Goal: Task Accomplishment & Management: Use online tool/utility

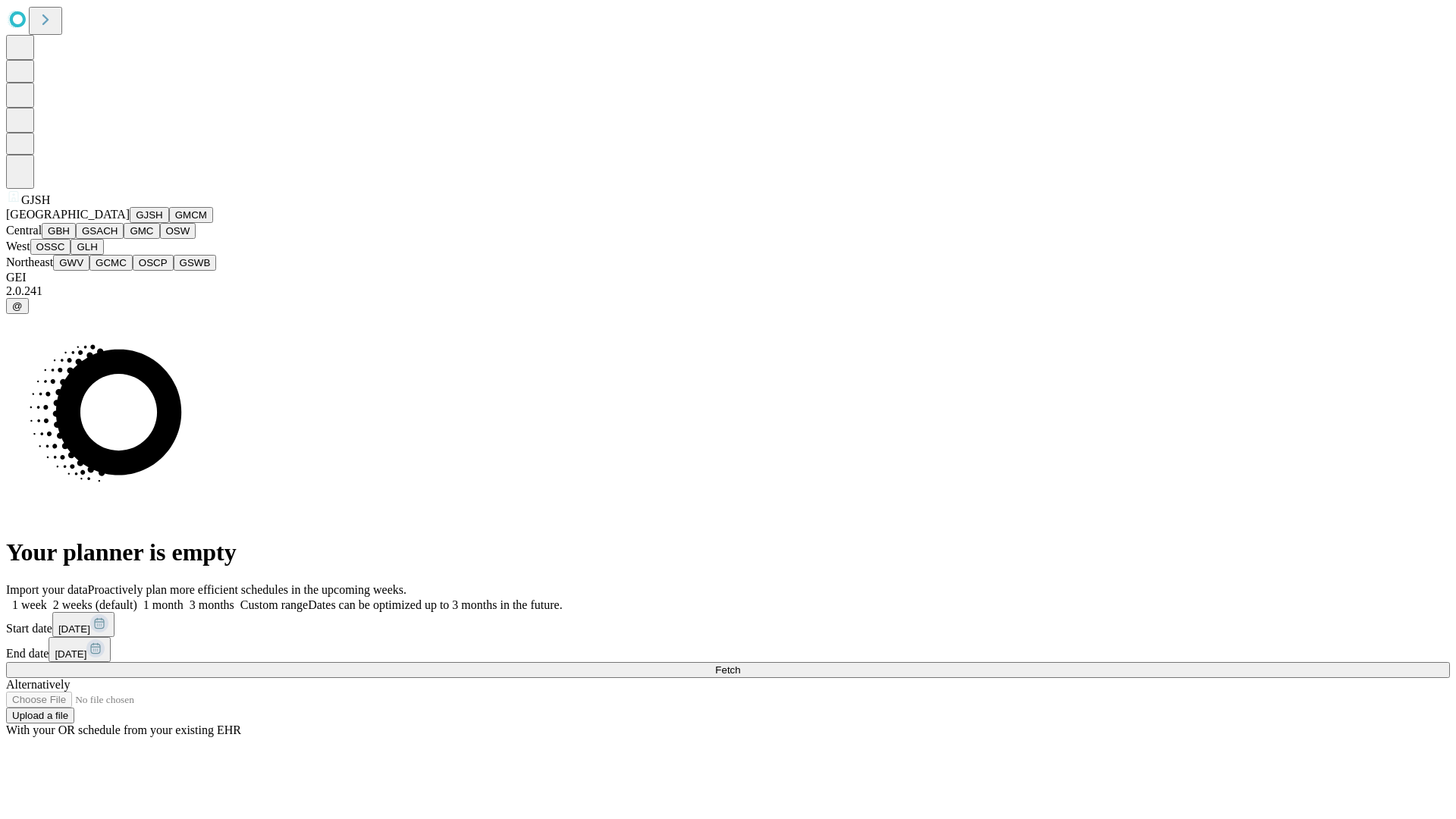
click at [130, 223] on button "GJSH" at bounding box center [150, 214] width 40 height 16
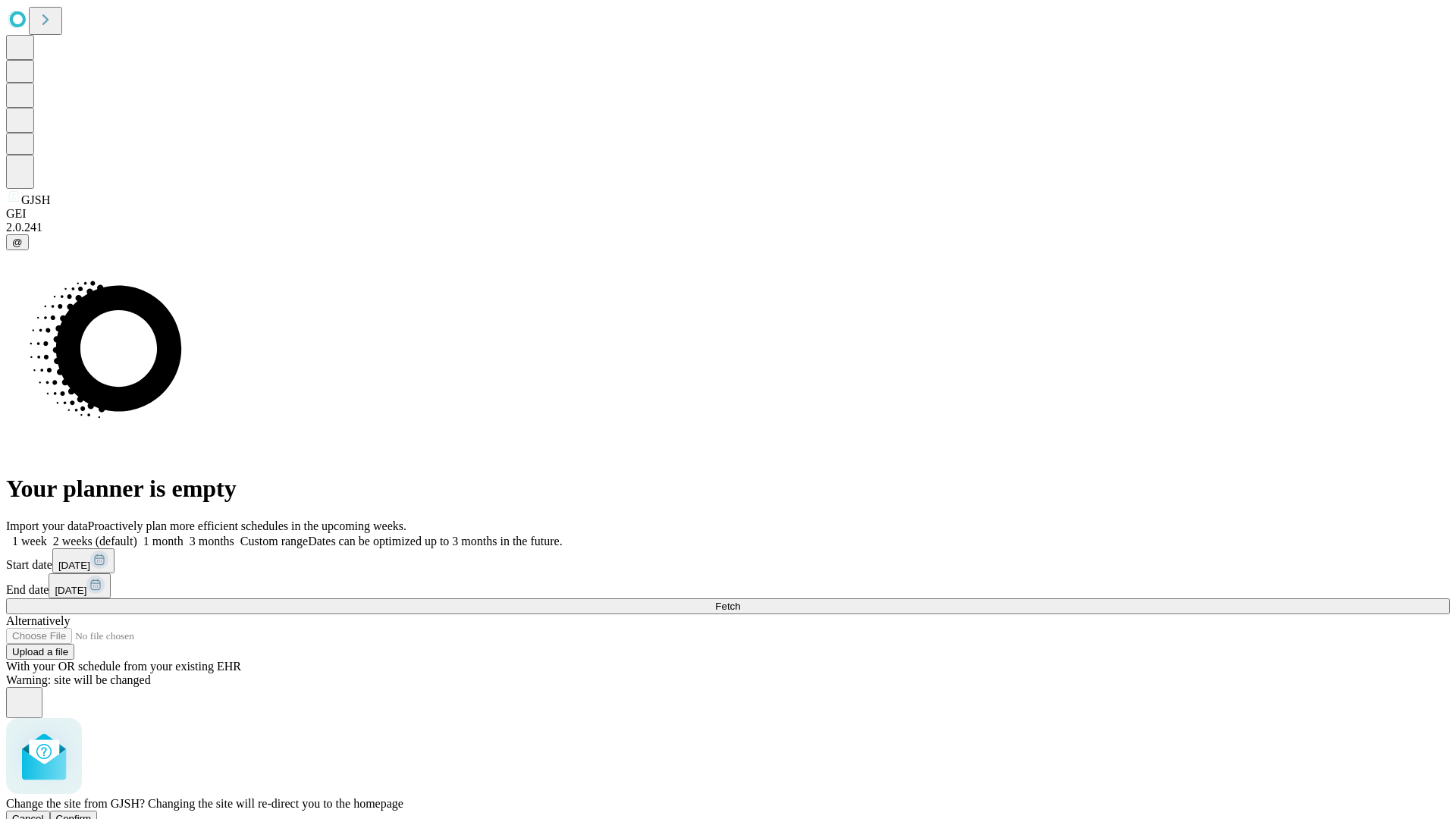
click at [92, 813] on span "Confirm" at bounding box center [73, 818] width 35 height 11
click at [137, 535] on label "2 weeks (default)" at bounding box center [92, 541] width 90 height 13
click at [740, 601] on span "Fetch" at bounding box center [728, 606] width 25 height 11
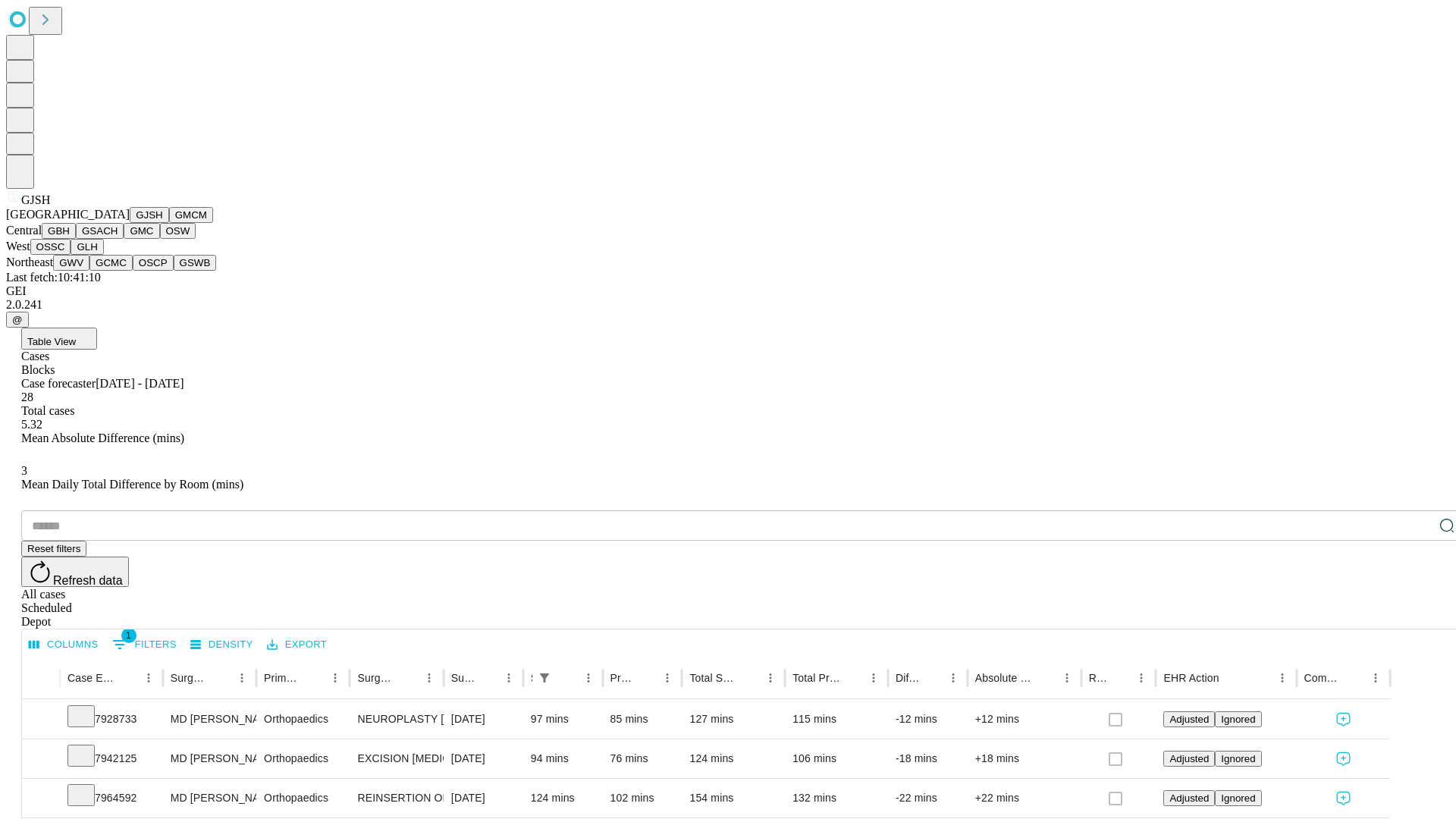
click at [169, 223] on button "GMCM" at bounding box center [190, 214] width 44 height 16
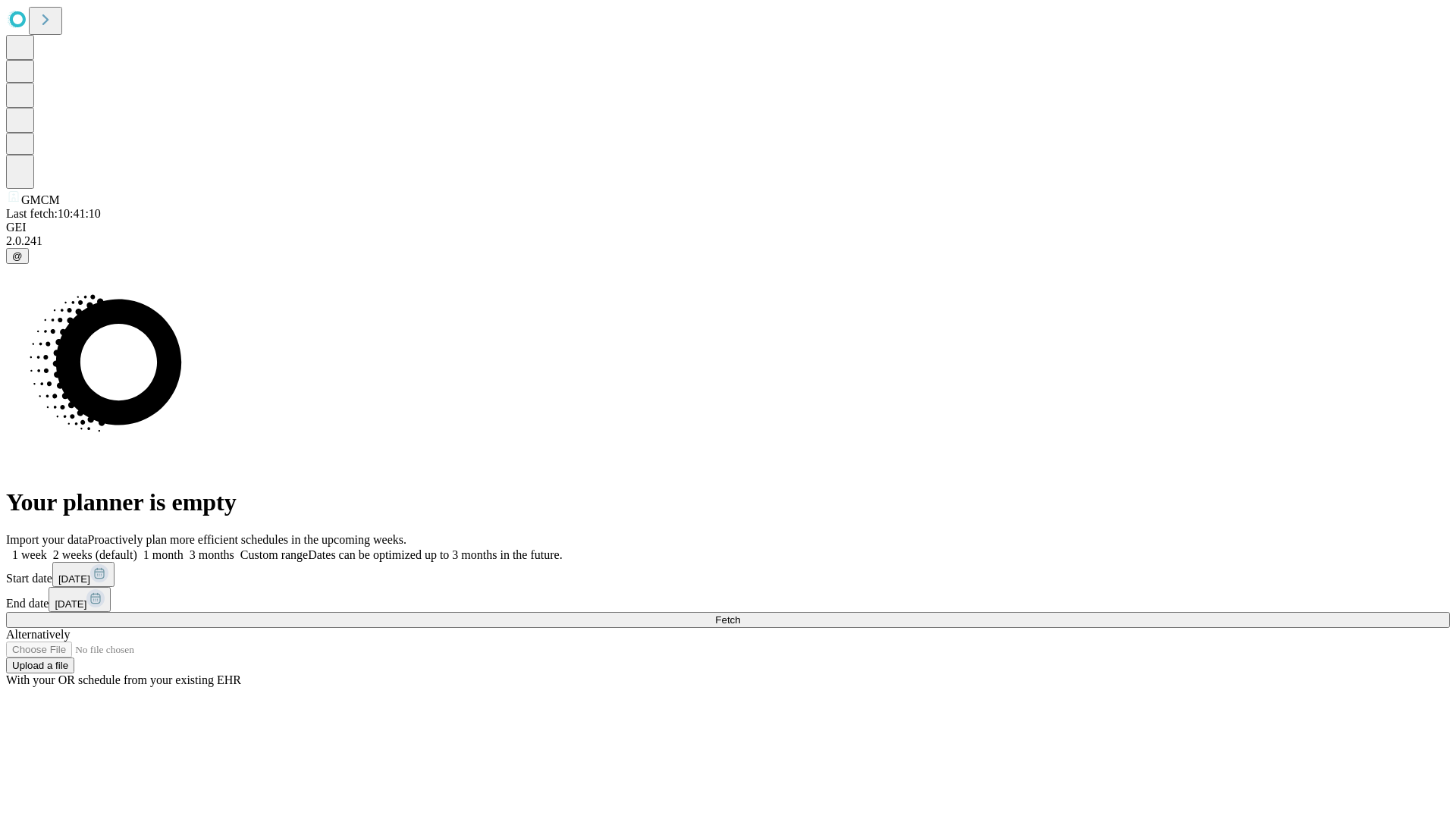
click at [740, 614] on span "Fetch" at bounding box center [728, 619] width 25 height 11
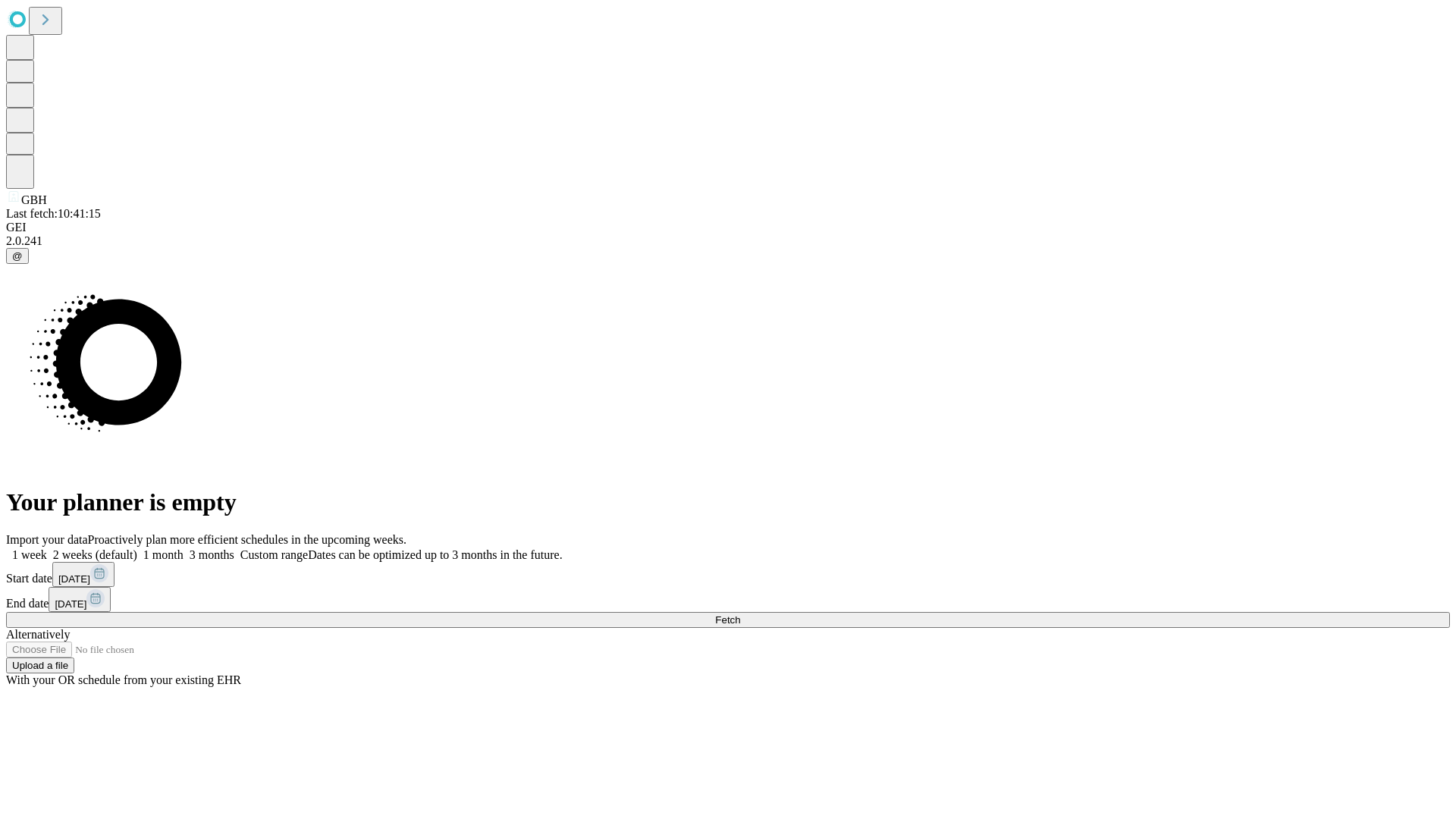
click at [137, 549] on label "2 weeks (default)" at bounding box center [92, 555] width 90 height 13
click at [740, 614] on span "Fetch" at bounding box center [728, 619] width 25 height 11
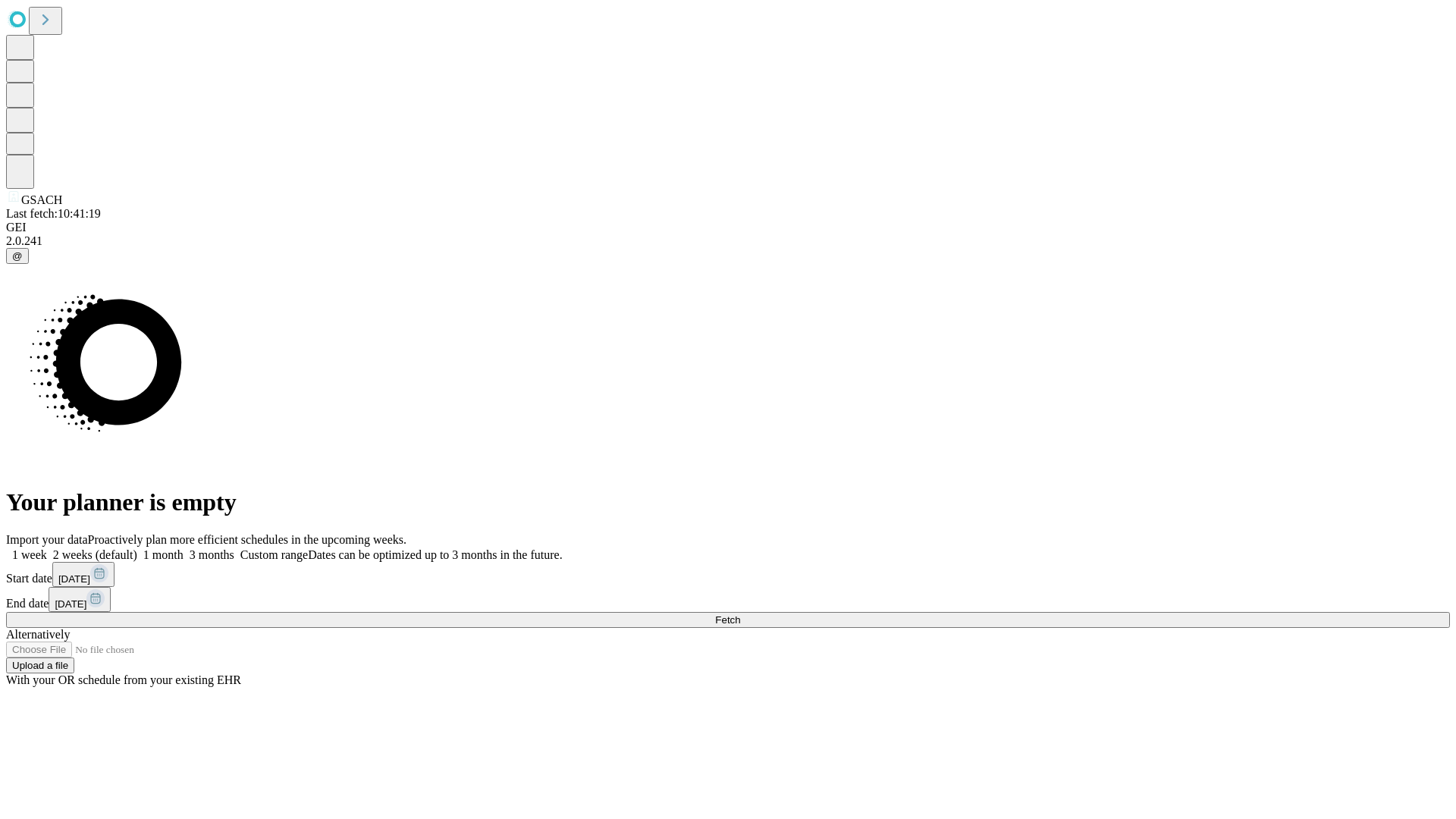
click at [137, 549] on label "2 weeks (default)" at bounding box center [92, 555] width 90 height 13
click at [740, 614] on span "Fetch" at bounding box center [728, 619] width 25 height 11
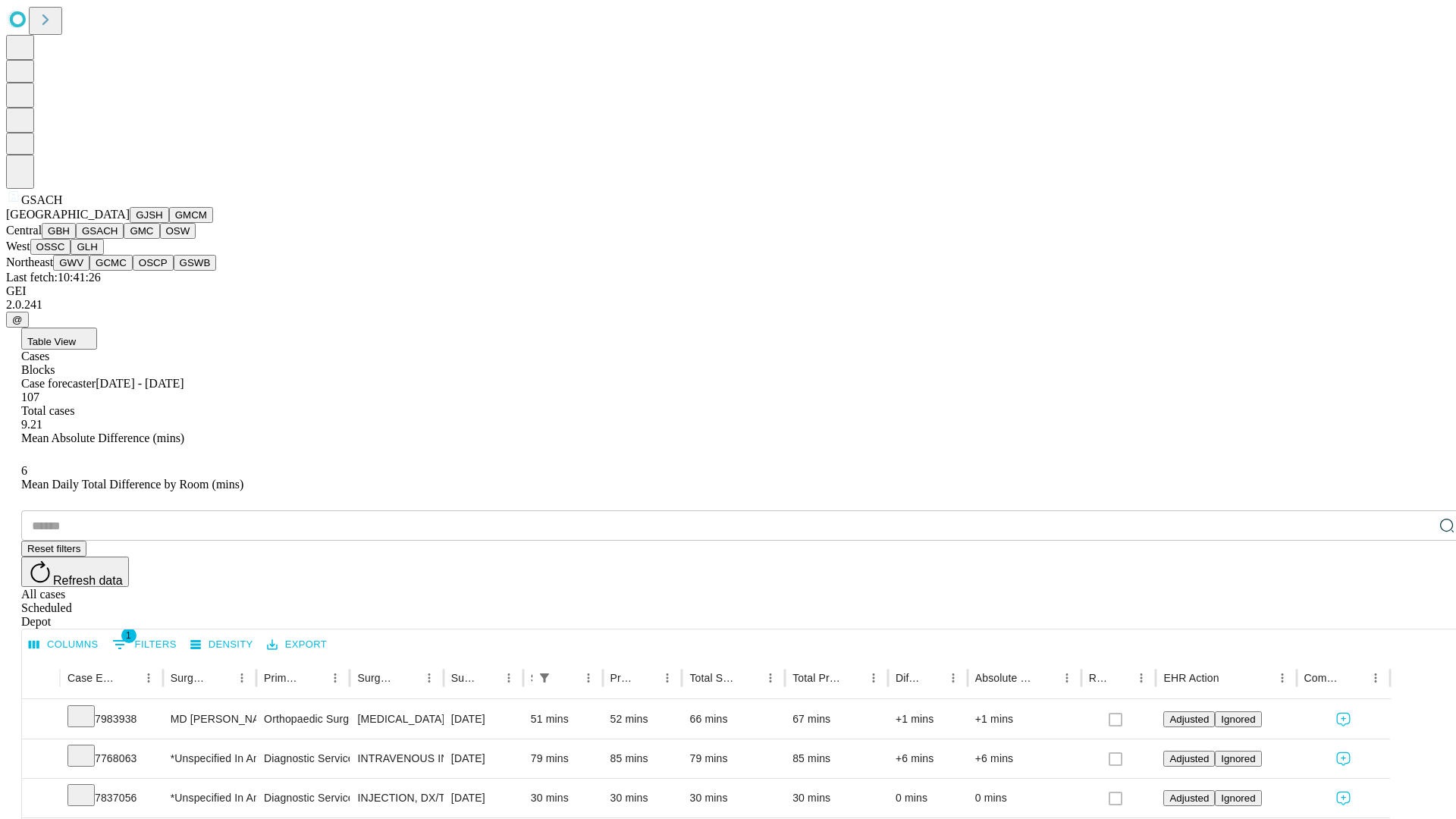
click at [124, 239] on button "GMC" at bounding box center [141, 231] width 35 height 16
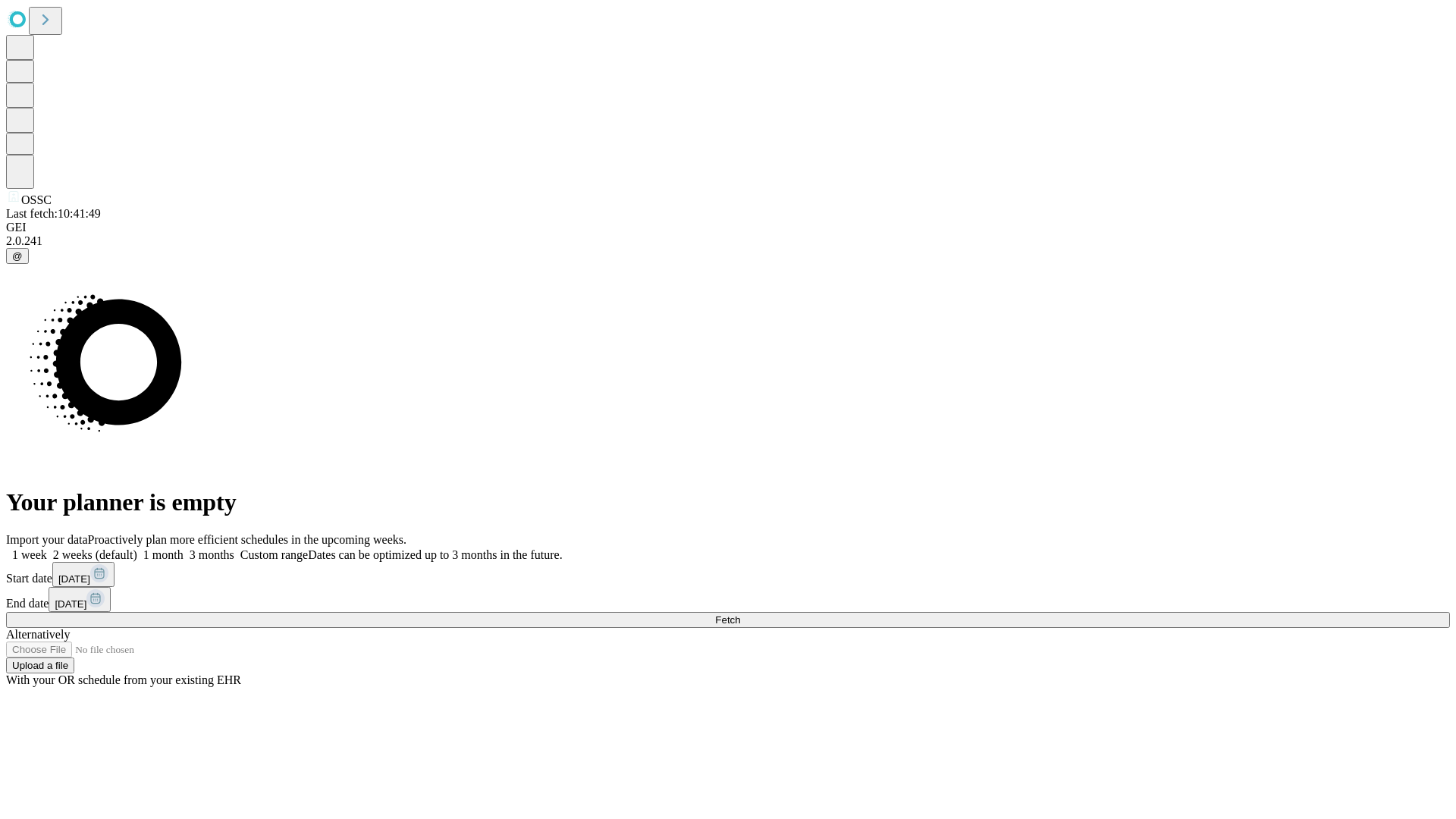
click at [137, 549] on label "2 weeks (default)" at bounding box center [92, 555] width 90 height 13
click at [740, 614] on span "Fetch" at bounding box center [728, 619] width 25 height 11
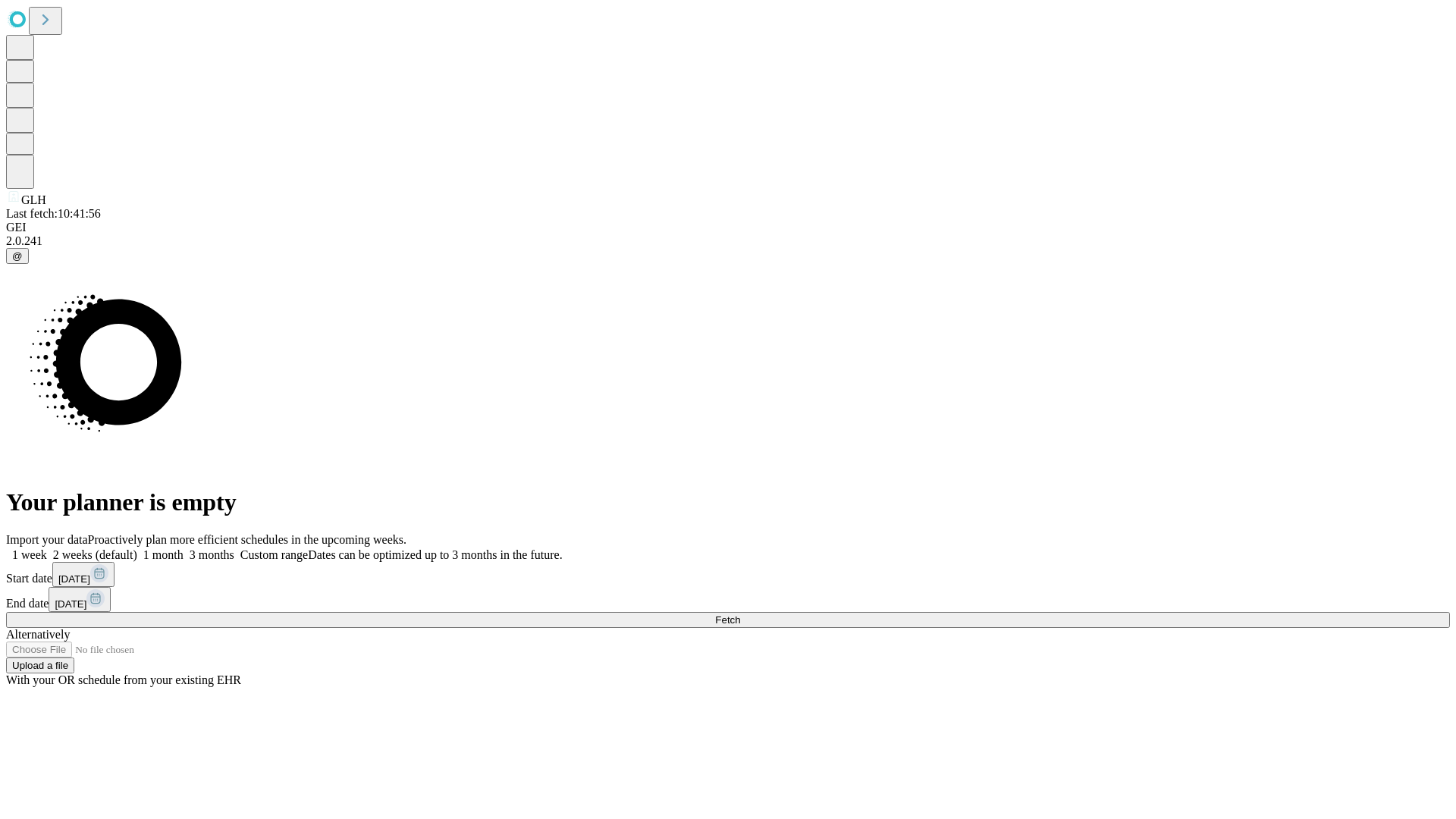
click at [137, 549] on label "2 weeks (default)" at bounding box center [92, 555] width 90 height 13
click at [740, 614] on span "Fetch" at bounding box center [728, 619] width 25 height 11
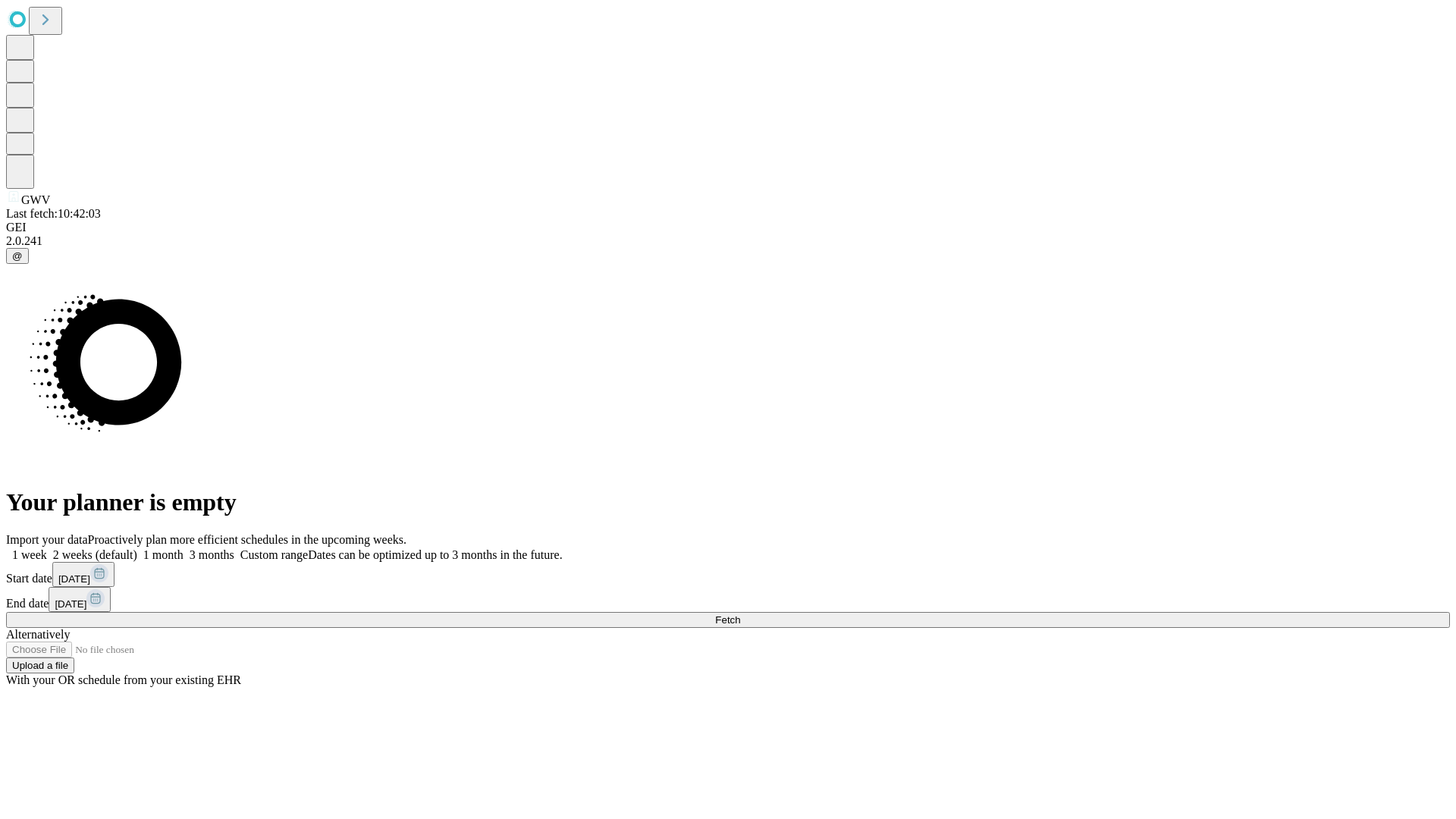
click at [740, 614] on span "Fetch" at bounding box center [728, 619] width 25 height 11
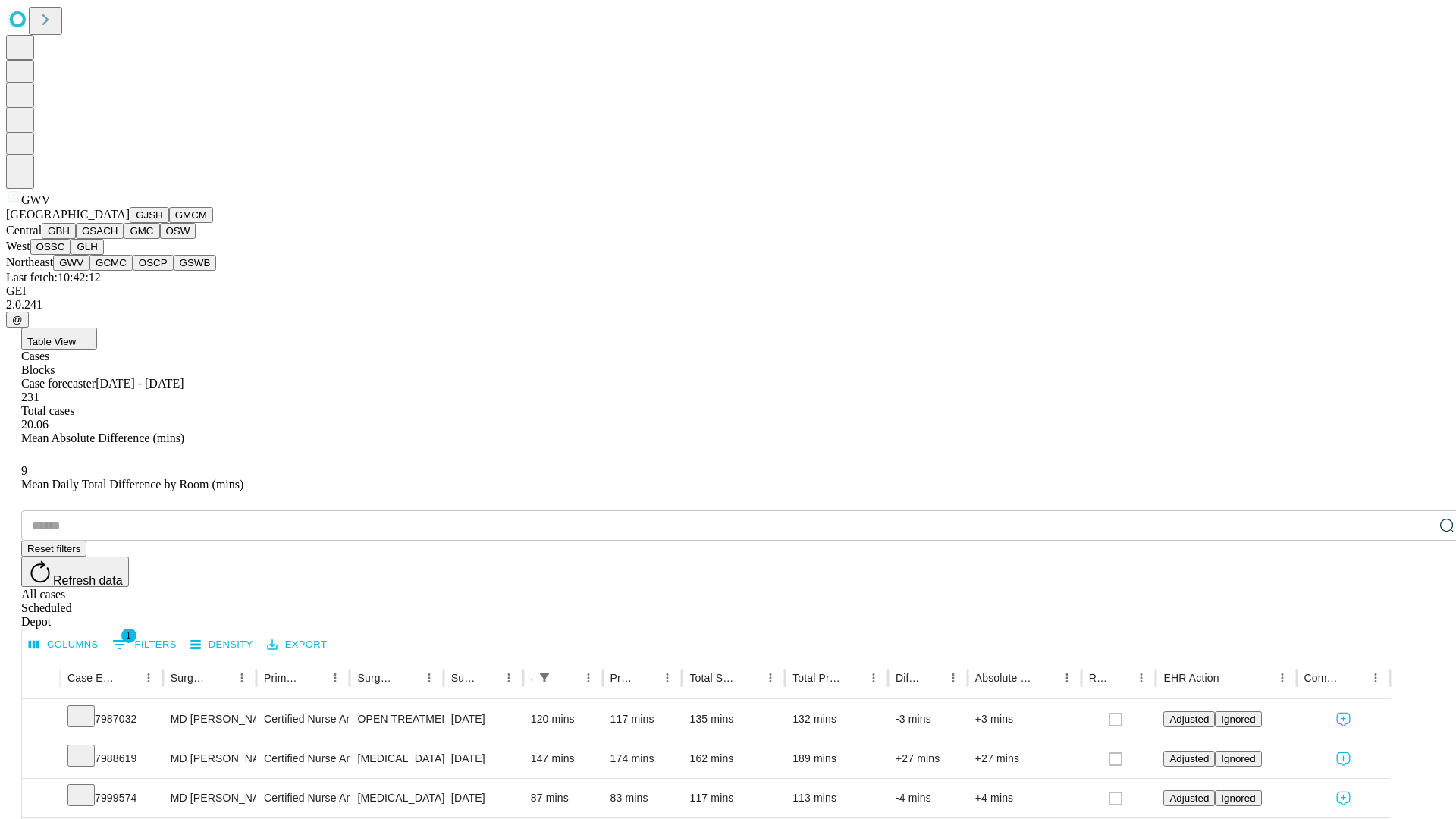
click at [118, 270] on button "GCMC" at bounding box center [111, 263] width 43 height 16
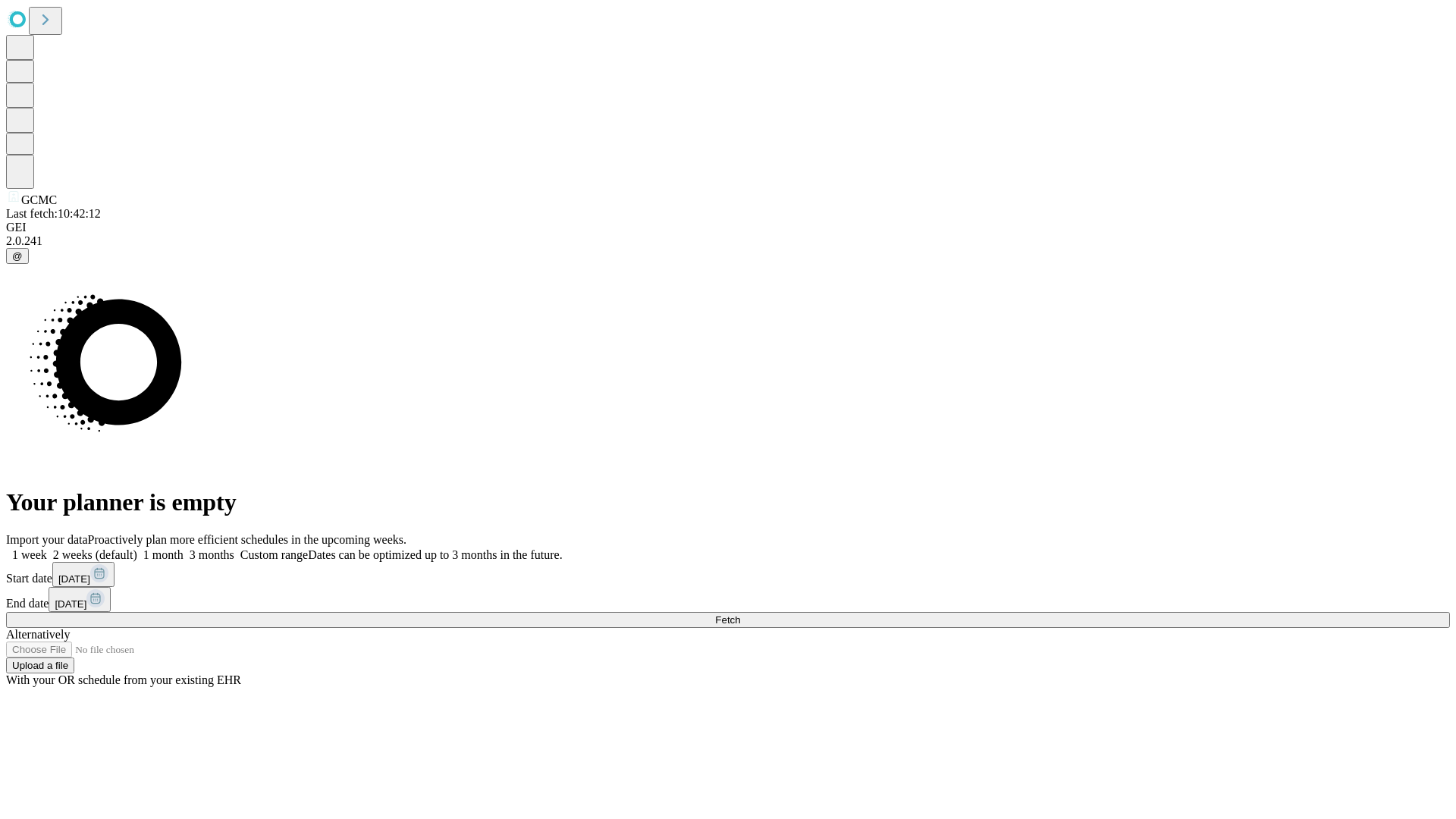
click at [137, 549] on label "2 weeks (default)" at bounding box center [92, 555] width 90 height 13
click at [740, 614] on span "Fetch" at bounding box center [728, 619] width 25 height 11
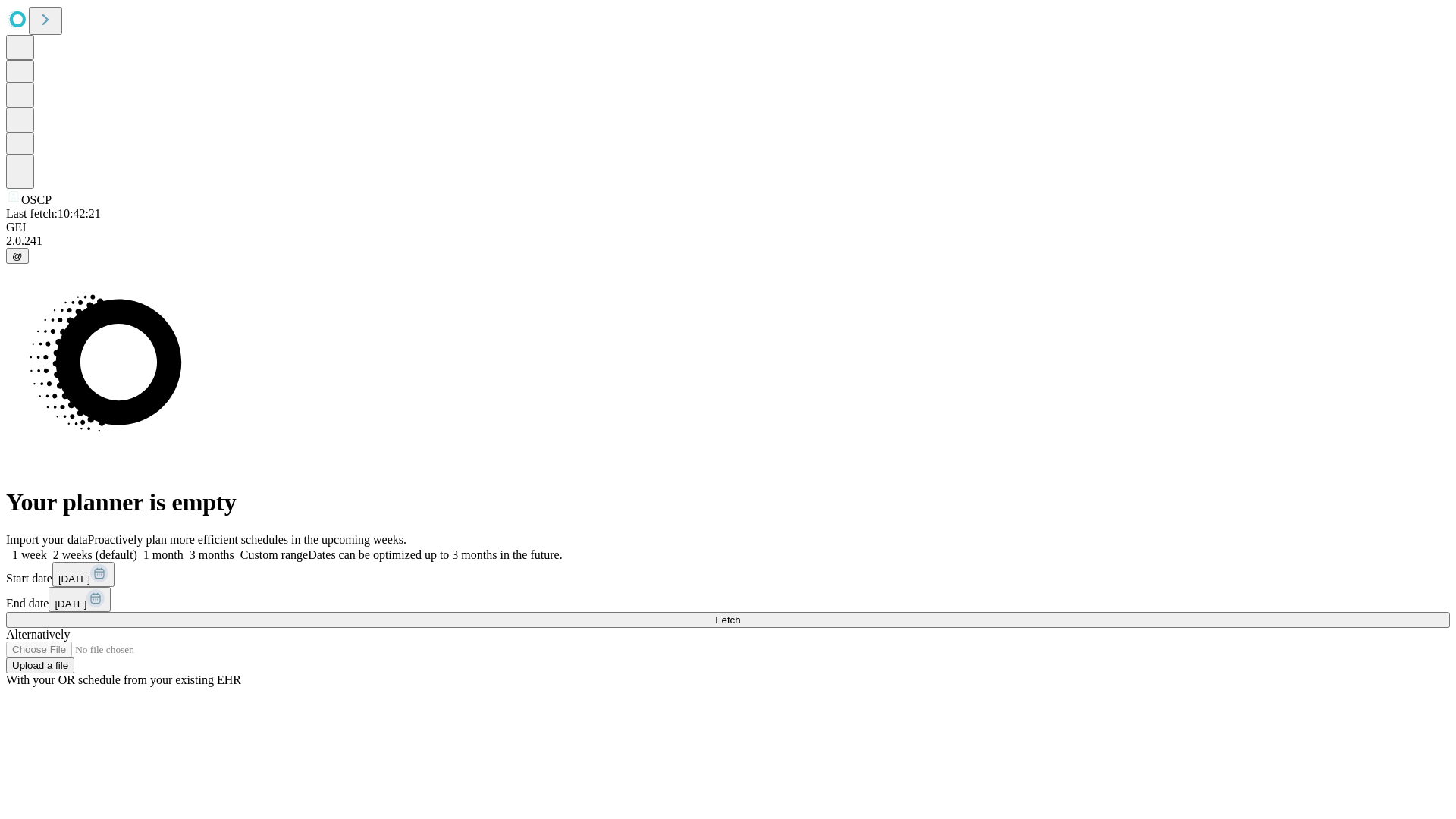
click at [137, 549] on label "2 weeks (default)" at bounding box center [92, 555] width 90 height 13
click at [740, 614] on span "Fetch" at bounding box center [728, 619] width 25 height 11
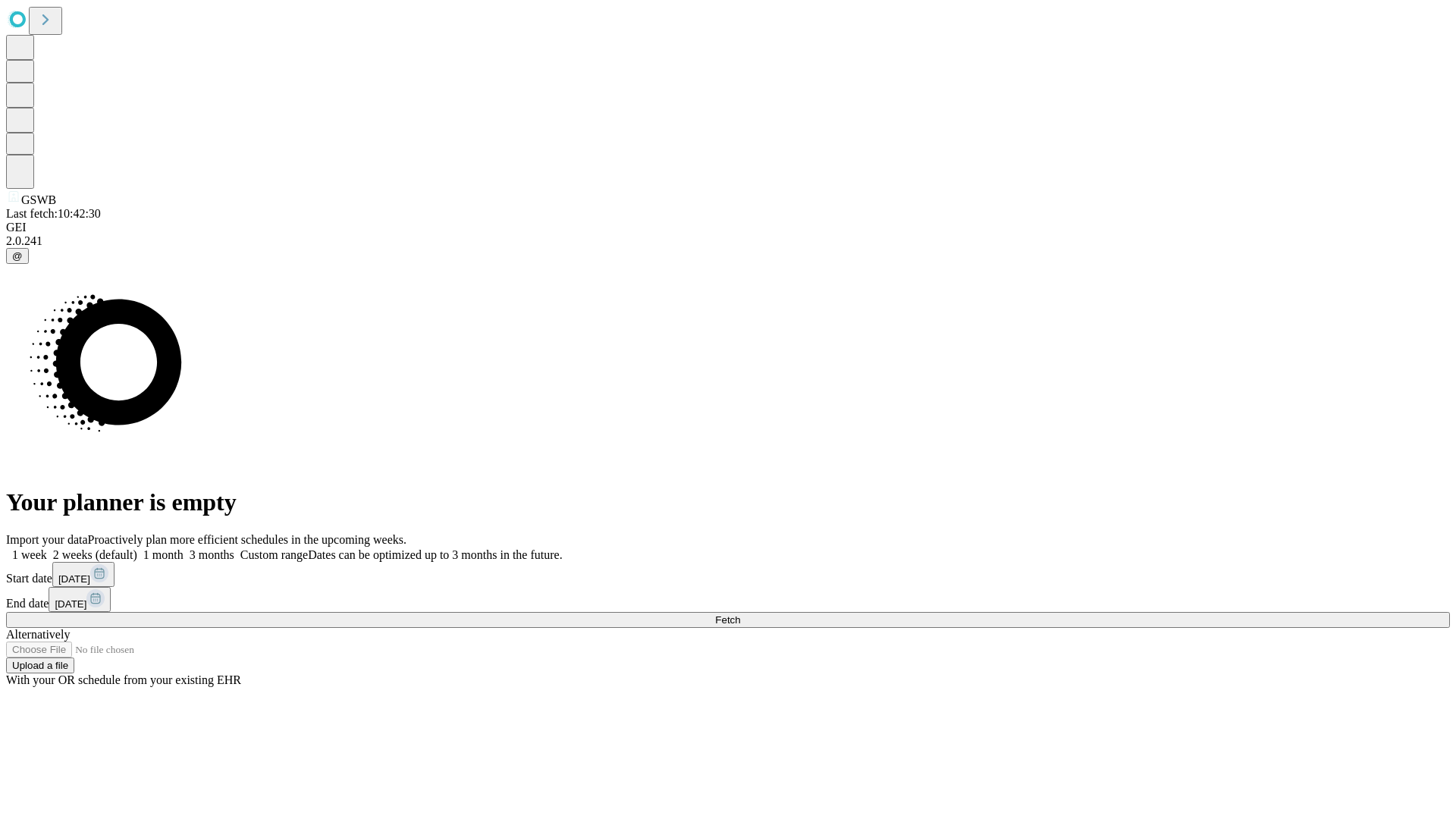
click at [740, 614] on span "Fetch" at bounding box center [728, 619] width 25 height 11
